Goal: Information Seeking & Learning: Understand process/instructions

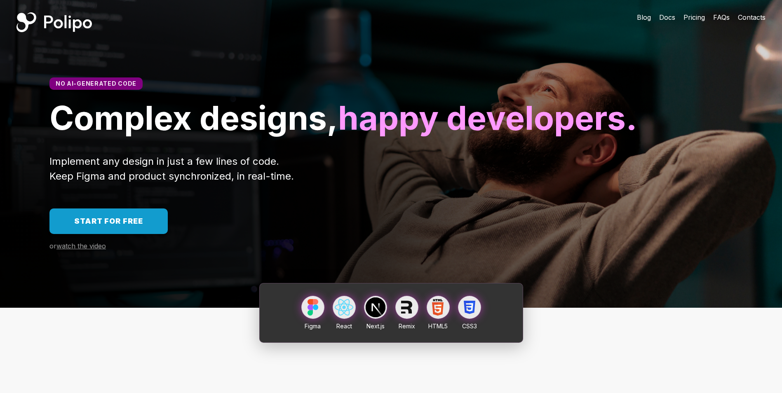
click at [141, 226] on span "Start for free" at bounding box center [108, 221] width 69 height 9
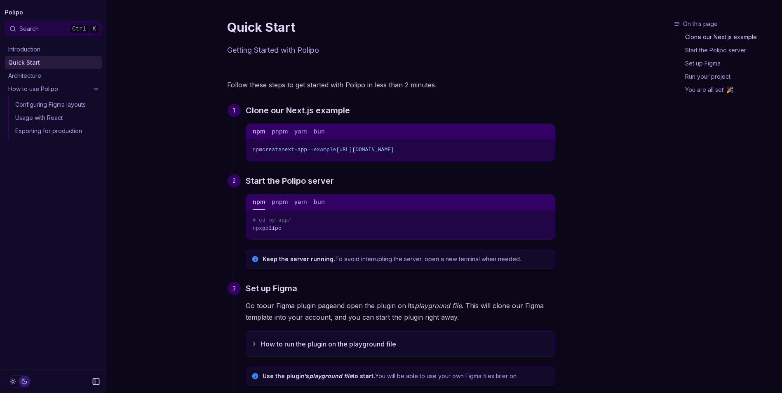
click at [716, 44] on link "Start the Polipo server" at bounding box center [728, 50] width 104 height 13
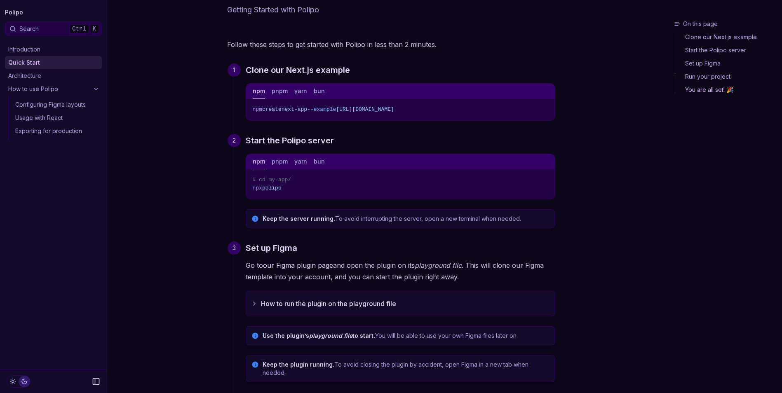
scroll to position [78, 0]
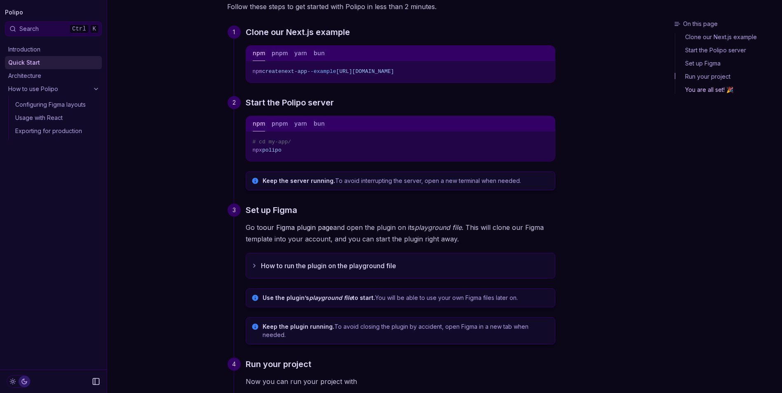
click at [700, 57] on link "Set up Figma" at bounding box center [728, 63] width 104 height 13
click at [692, 57] on link "Set up Figma" at bounding box center [728, 63] width 104 height 13
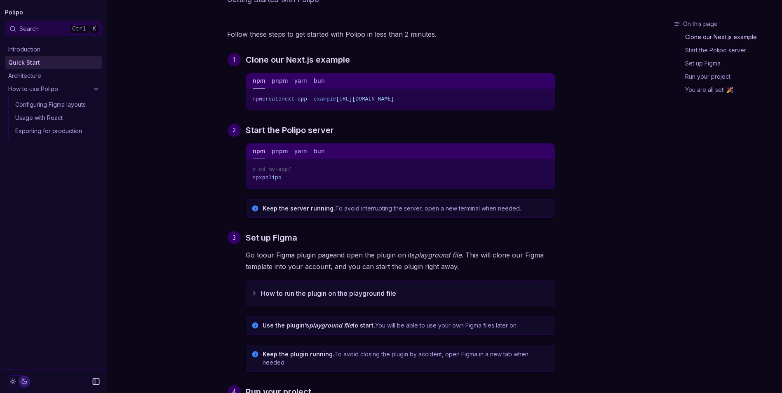
scroll to position [78, 0]
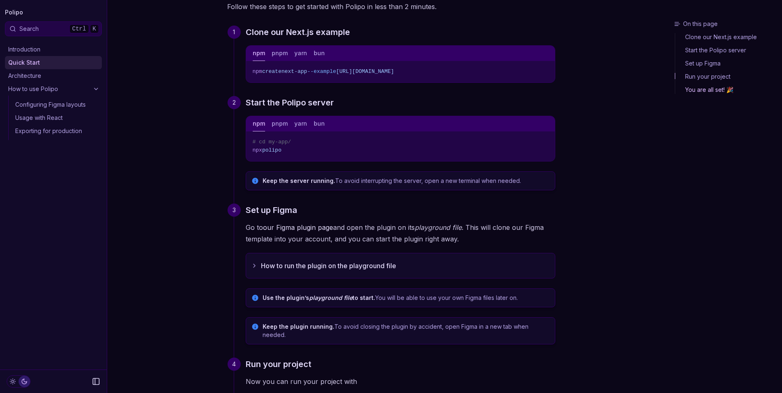
drag, startPoint x: 399, startPoint y: 152, endPoint x: 405, endPoint y: 152, distance: 5.4
click at [415, 224] on em "playground file" at bounding box center [438, 228] width 47 height 8
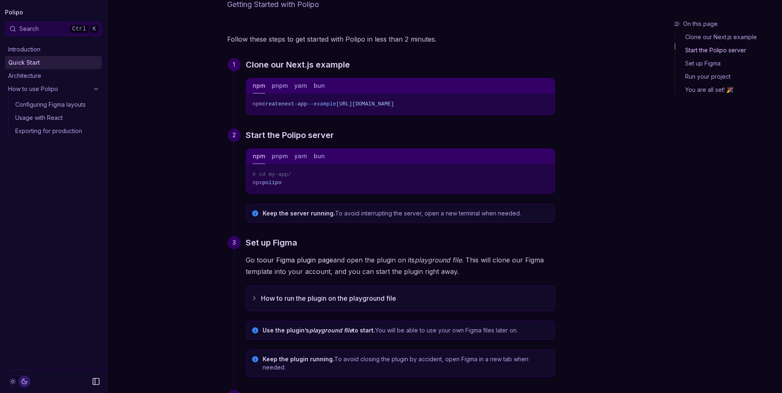
scroll to position [0, 0]
